Goal: Task Accomplishment & Management: Use online tool/utility

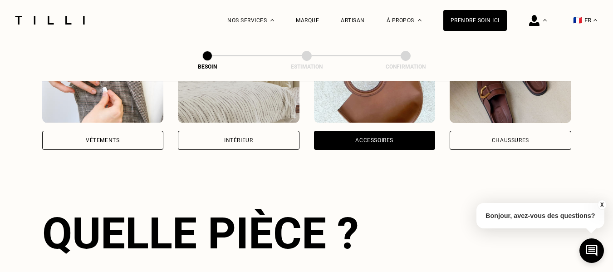
scroll to position [230, 0]
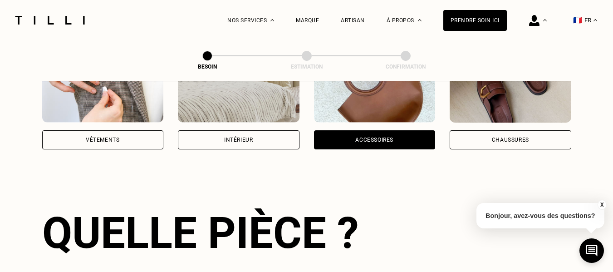
click at [494, 137] on div "Chaussures" at bounding box center [510, 139] width 37 height 5
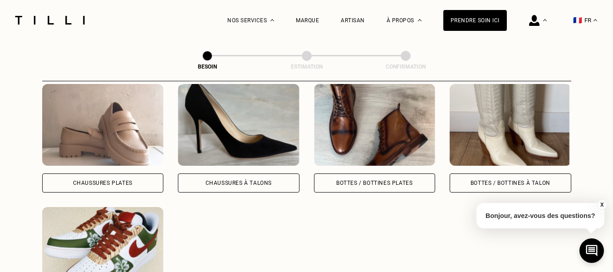
scroll to position [433, 0]
click at [372, 181] on div "Bottes / Bottines plates" at bounding box center [374, 183] width 76 height 5
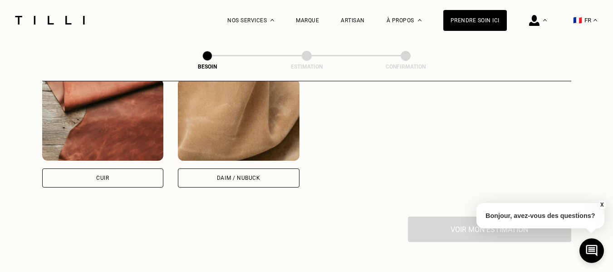
scroll to position [867, 0]
click at [91, 169] on div "Cuir" at bounding box center [103, 177] width 122 height 19
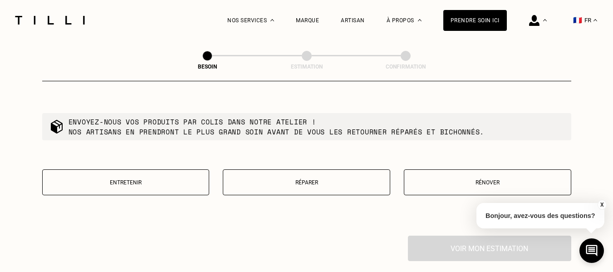
scroll to position [1080, 0]
click at [306, 169] on button "Réparer" at bounding box center [307, 182] width 168 height 26
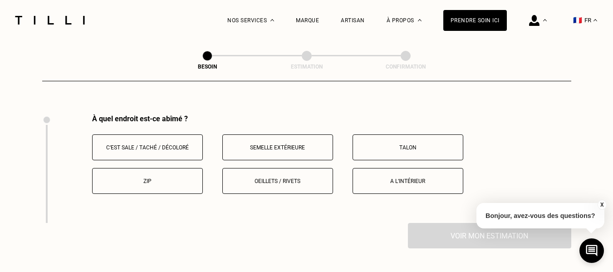
scroll to position [1208, 0]
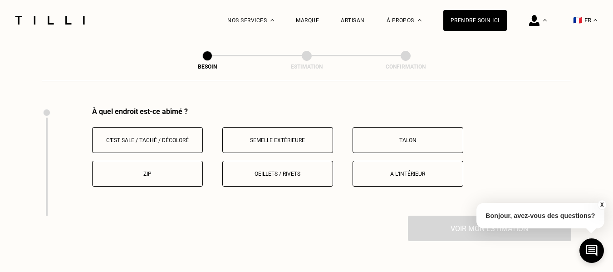
click at [292, 131] on button "Semelle extérieure" at bounding box center [278, 140] width 111 height 26
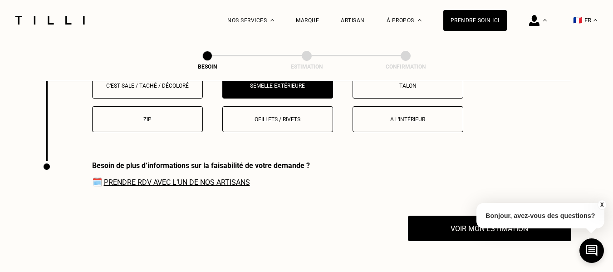
scroll to position [1252, 0]
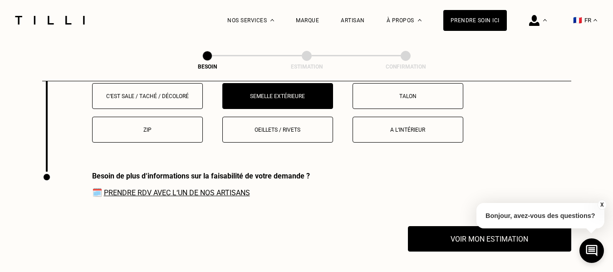
click at [389, 98] on button "Talon" at bounding box center [408, 96] width 111 height 26
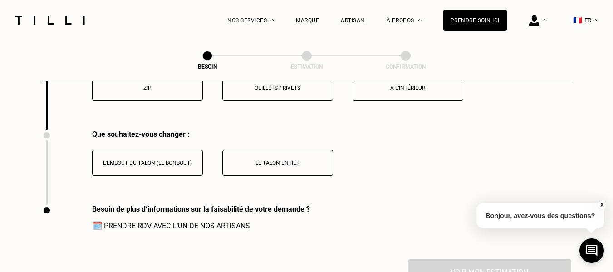
scroll to position [1316, 0]
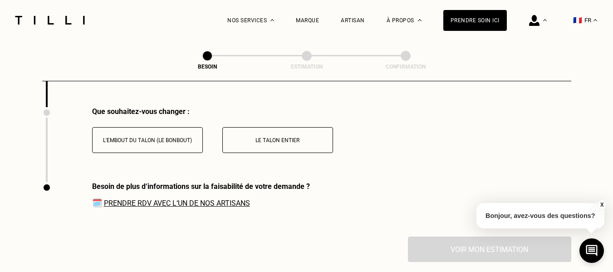
click at [149, 137] on p "L'embout du talon (le bonbout)" at bounding box center [147, 140] width 101 height 6
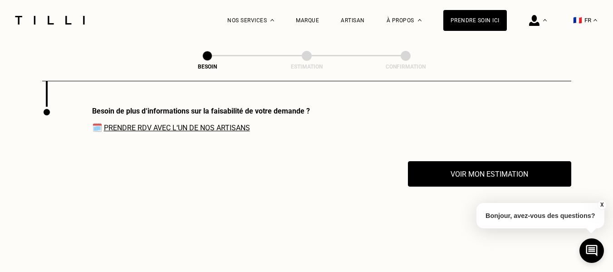
scroll to position [1393, 0]
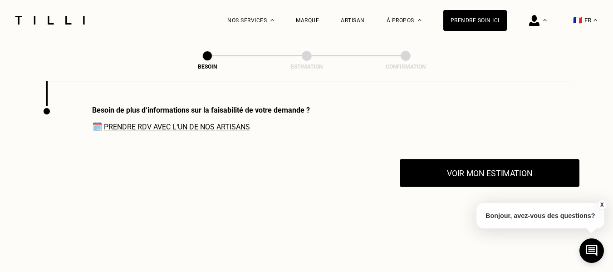
click at [463, 163] on button "Voir mon estimation" at bounding box center [490, 173] width 180 height 28
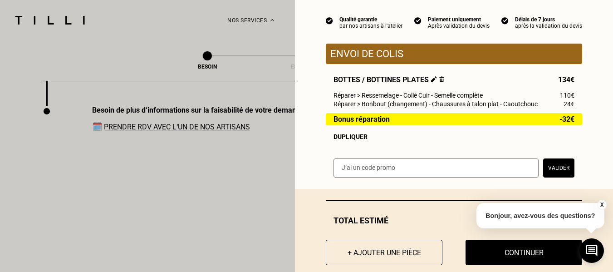
scroll to position [98, 0]
